Goal: Task Accomplishment & Management: Complete application form

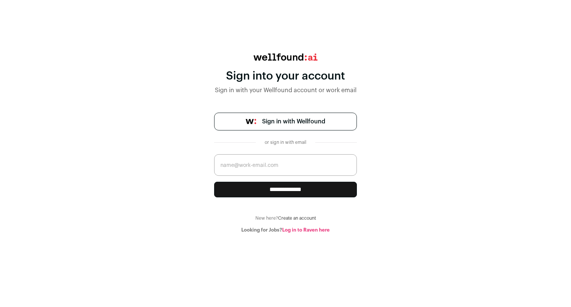
click at [278, 166] on input "email" at bounding box center [285, 165] width 143 height 22
type input "[EMAIL_ADDRESS][DOMAIN_NAME]"
click at [295, 191] on input "**********" at bounding box center [285, 190] width 143 height 16
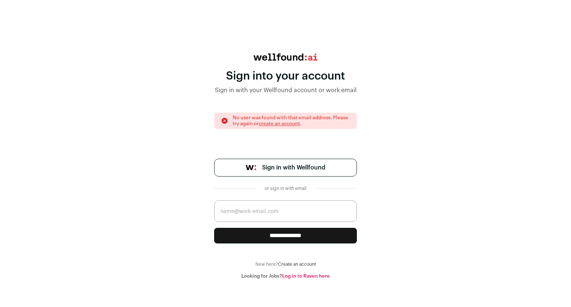
click at [291, 167] on span "Sign in with Wellfound" at bounding box center [293, 167] width 63 height 9
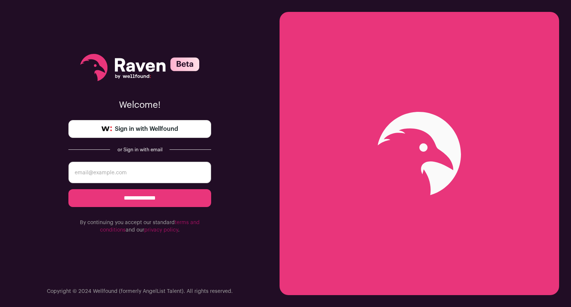
click at [135, 168] on input "email" at bounding box center [139, 173] width 143 height 22
type input "[EMAIL_ADDRESS][DOMAIN_NAME]"
click at [172, 127] on span "Sign in with Wellfound" at bounding box center [146, 129] width 63 height 9
